Goal: Navigation & Orientation: Find specific page/section

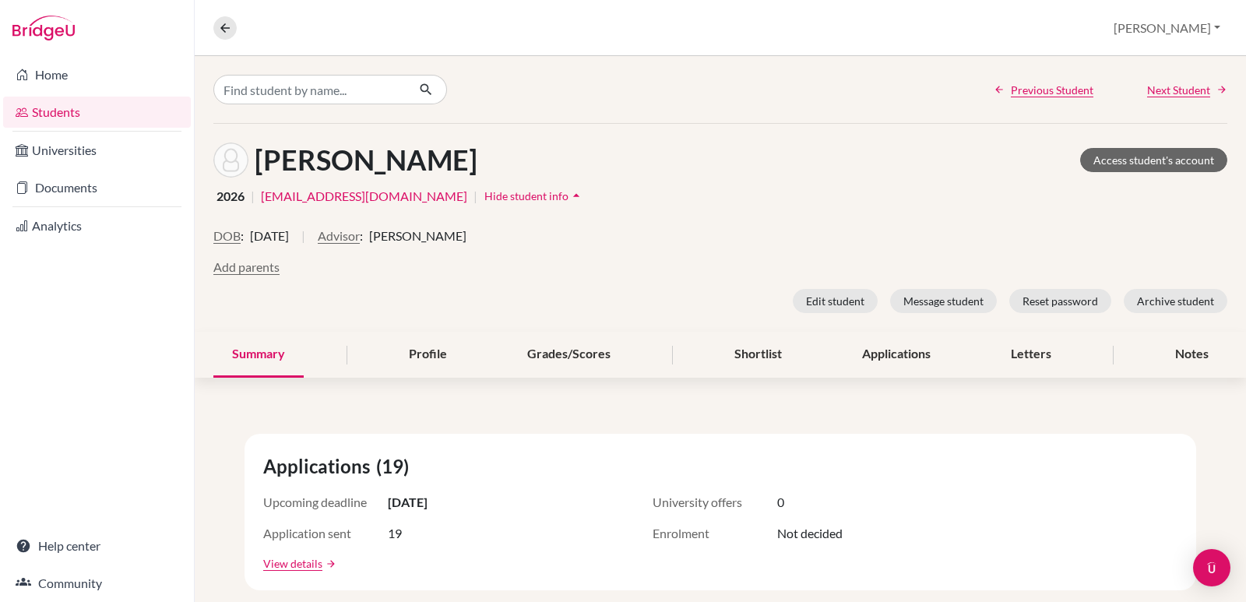
click at [70, 116] on link "Students" at bounding box center [97, 112] width 188 height 31
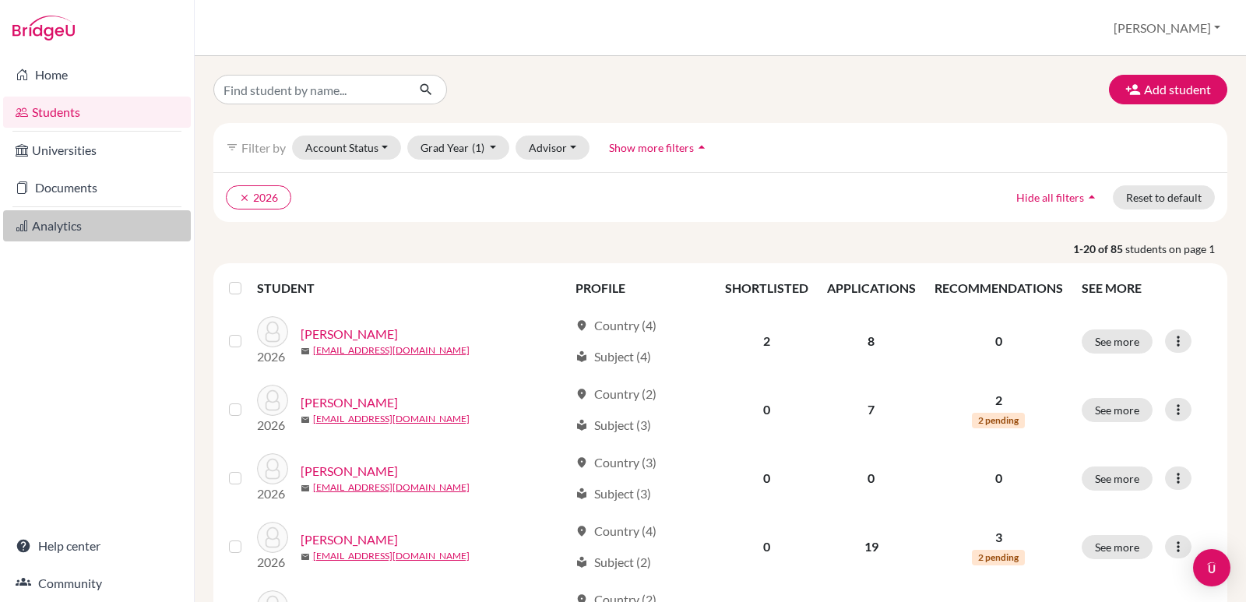
click at [63, 220] on link "Analytics" at bounding box center [97, 225] width 188 height 31
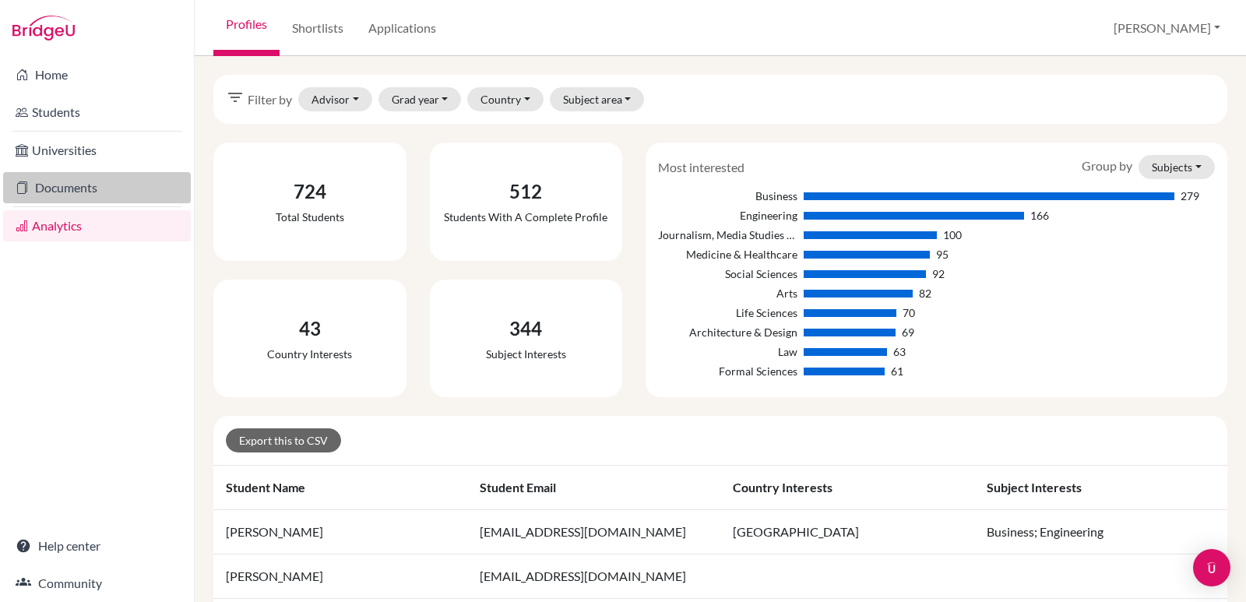
click at [76, 185] on link "Documents" at bounding box center [97, 187] width 188 height 31
